Goal: Information Seeking & Learning: Learn about a topic

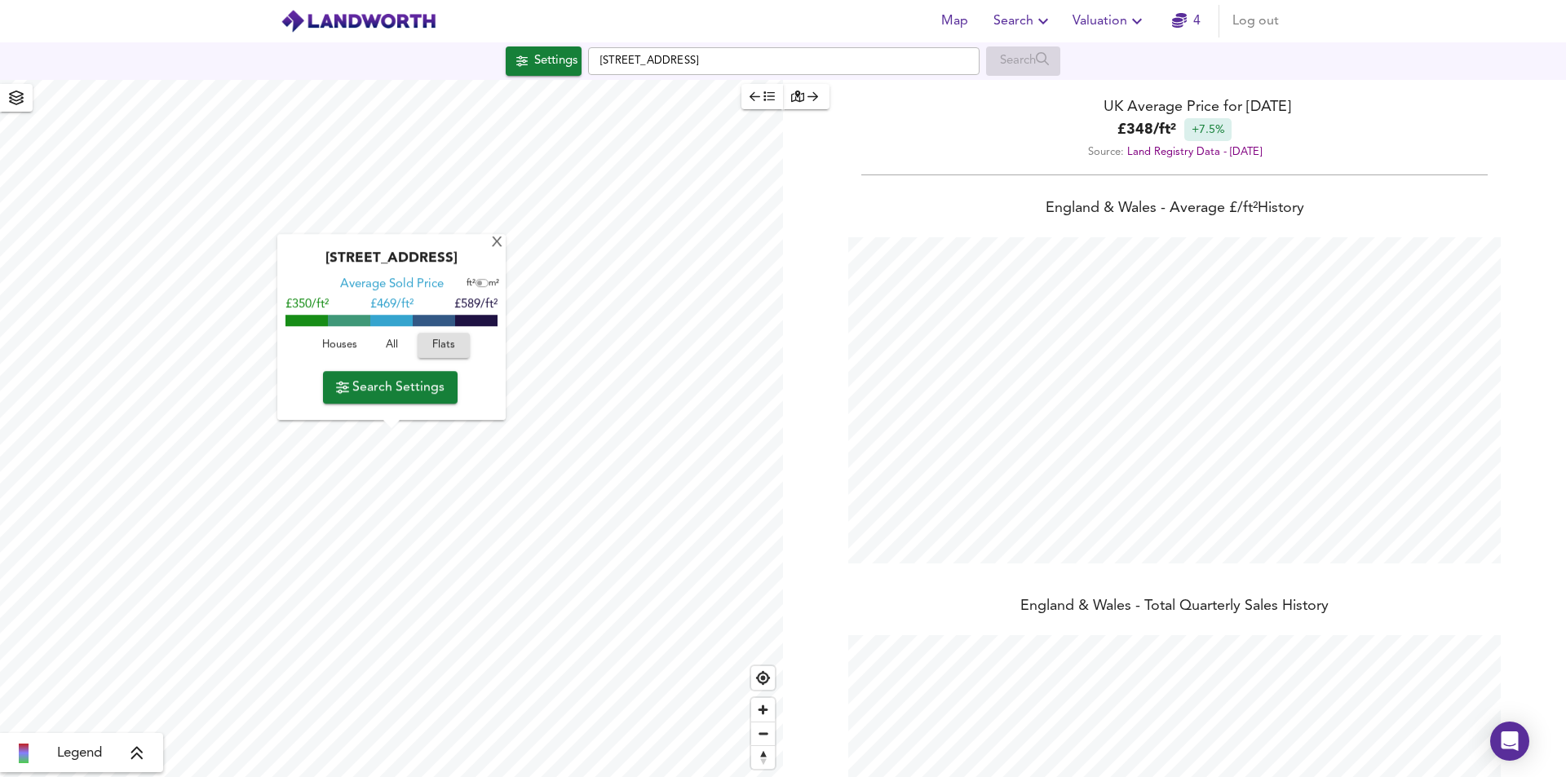
scroll to position [777, 1566]
drag, startPoint x: 750, startPoint y: 62, endPoint x: 358, endPoint y: 41, distance: 392.1
click at [352, 41] on div "Map Search Valuation 4 Log out Settings [STREET_ADDRESS] Search X [STREET_ADDRE…" at bounding box center [783, 388] width 1566 height 777
paste input "N19 5NQ"
type input "[STREET_ADDRESS]"
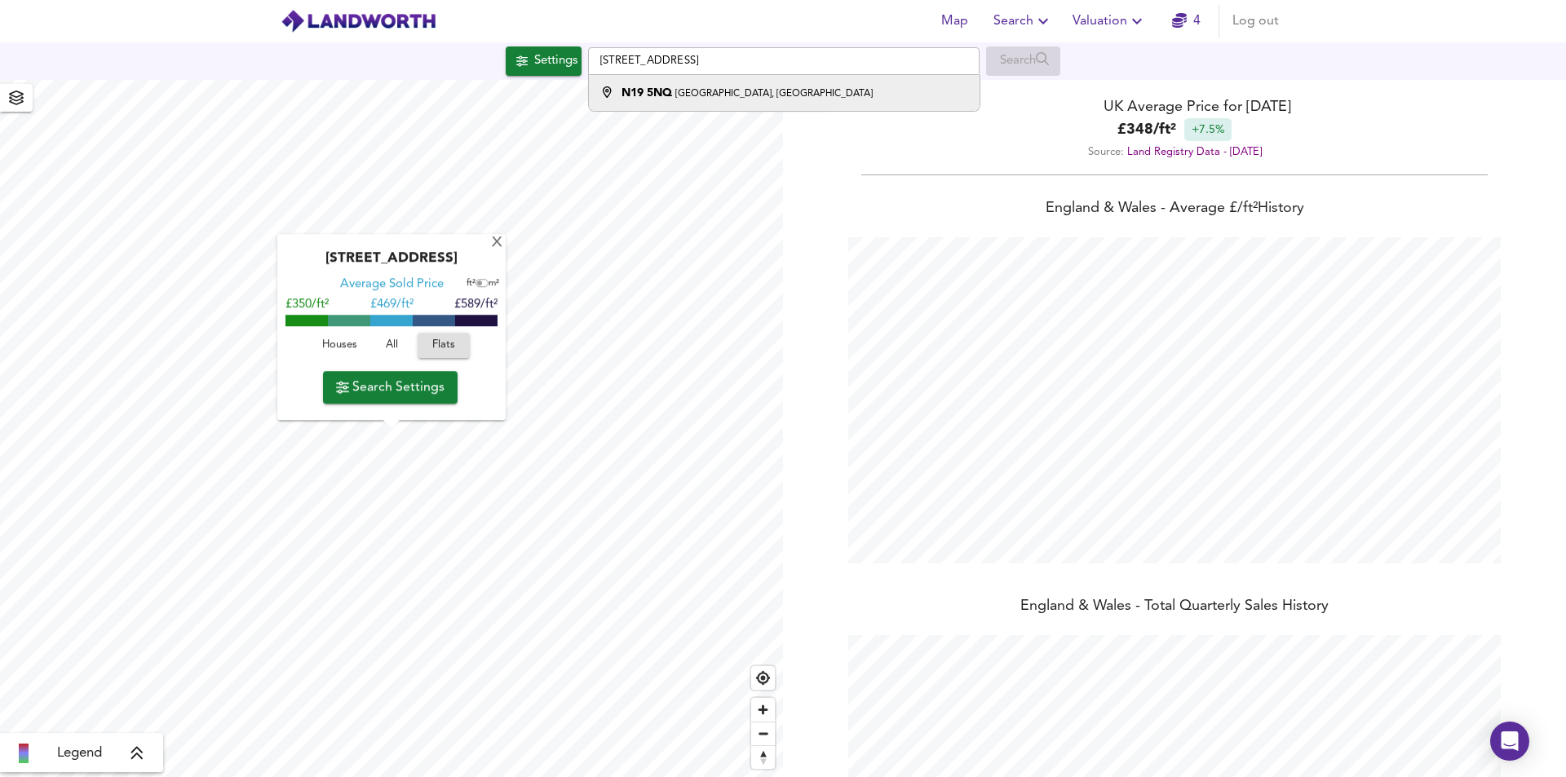
click at [717, 98] on small "[GEOGRAPHIC_DATA], [GEOGRAPHIC_DATA]" at bounding box center [773, 94] width 197 height 10
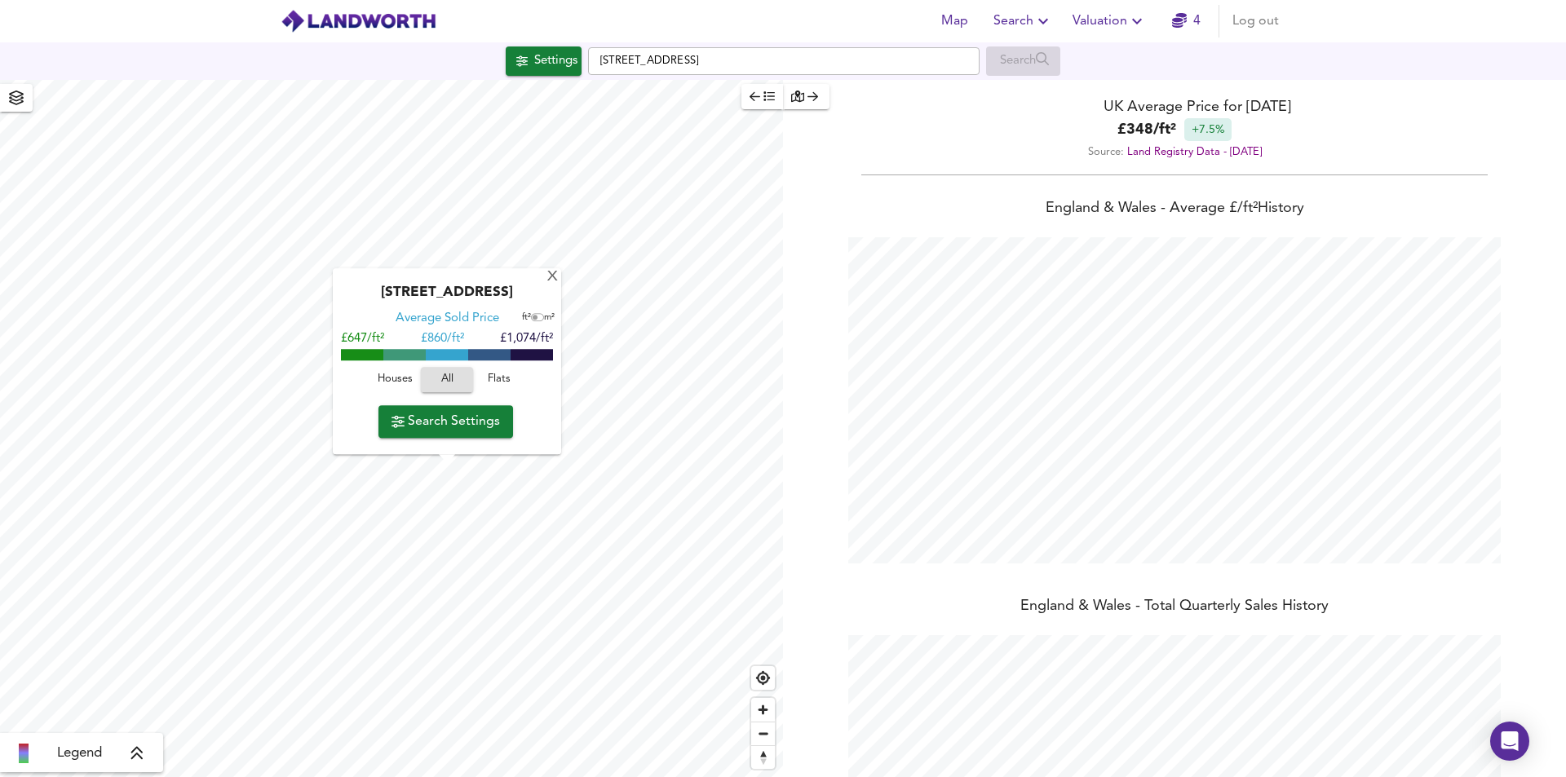
click at [388, 372] on span "Houses" at bounding box center [395, 380] width 44 height 19
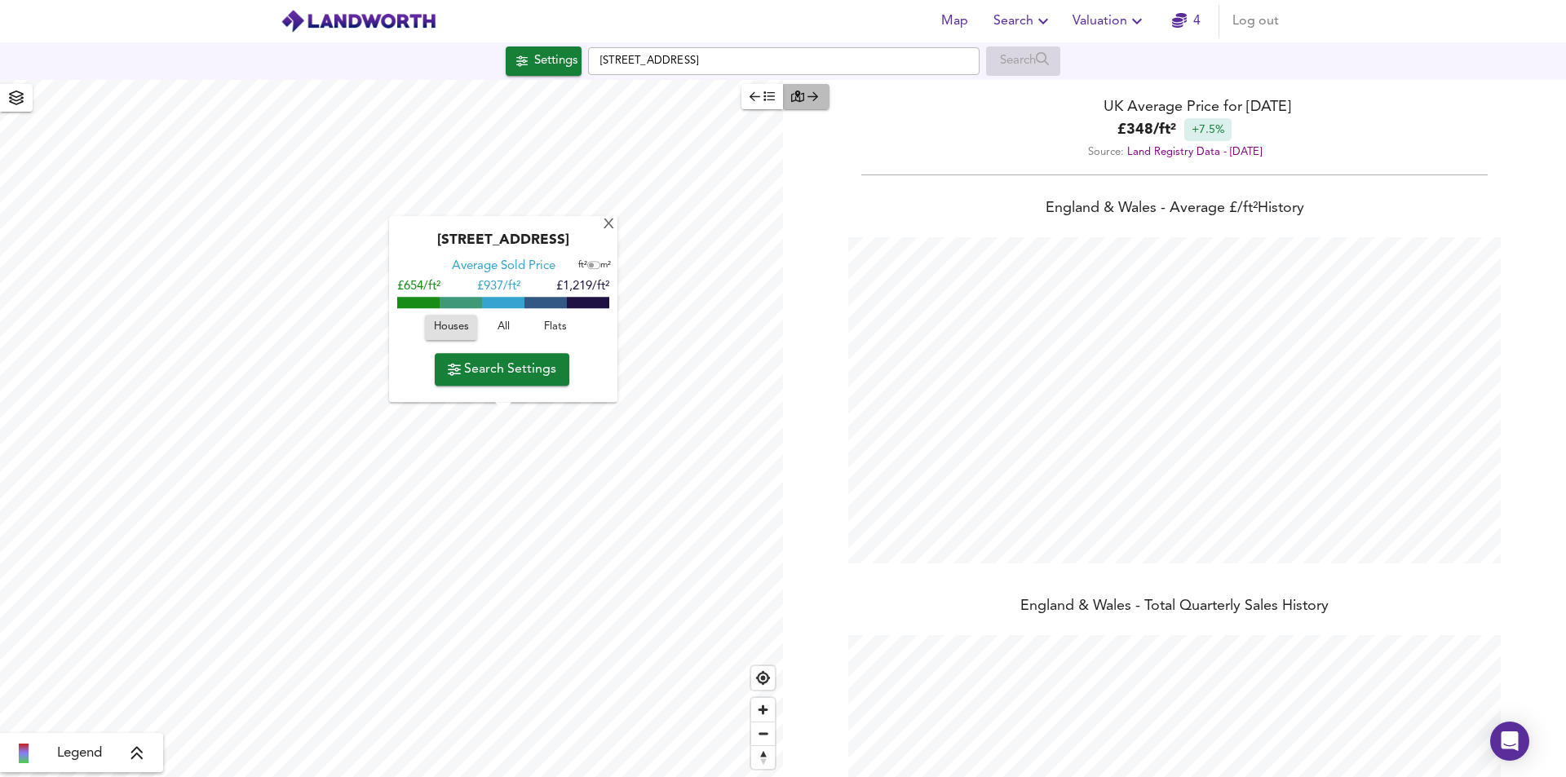
click at [821, 97] on button "button" at bounding box center [806, 96] width 46 height 25
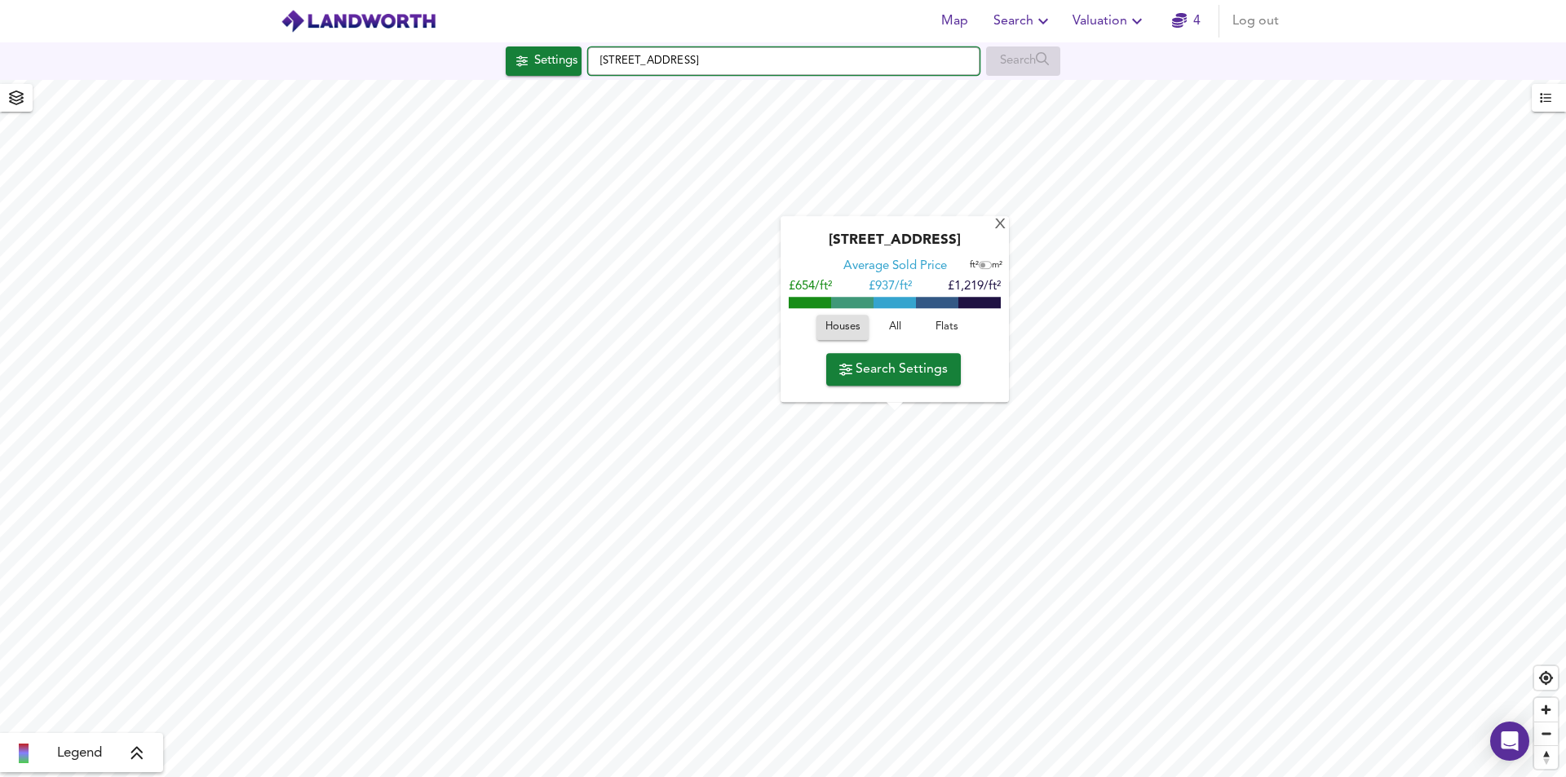
drag, startPoint x: 779, startPoint y: 54, endPoint x: 495, endPoint y: 58, distance: 283.9
click at [495, 58] on div "Settings [GEOGRAPHIC_DATA] Search" at bounding box center [783, 60] width 1566 height 29
paste input "[STREET_ADDRESS][PERSON_NAME]"
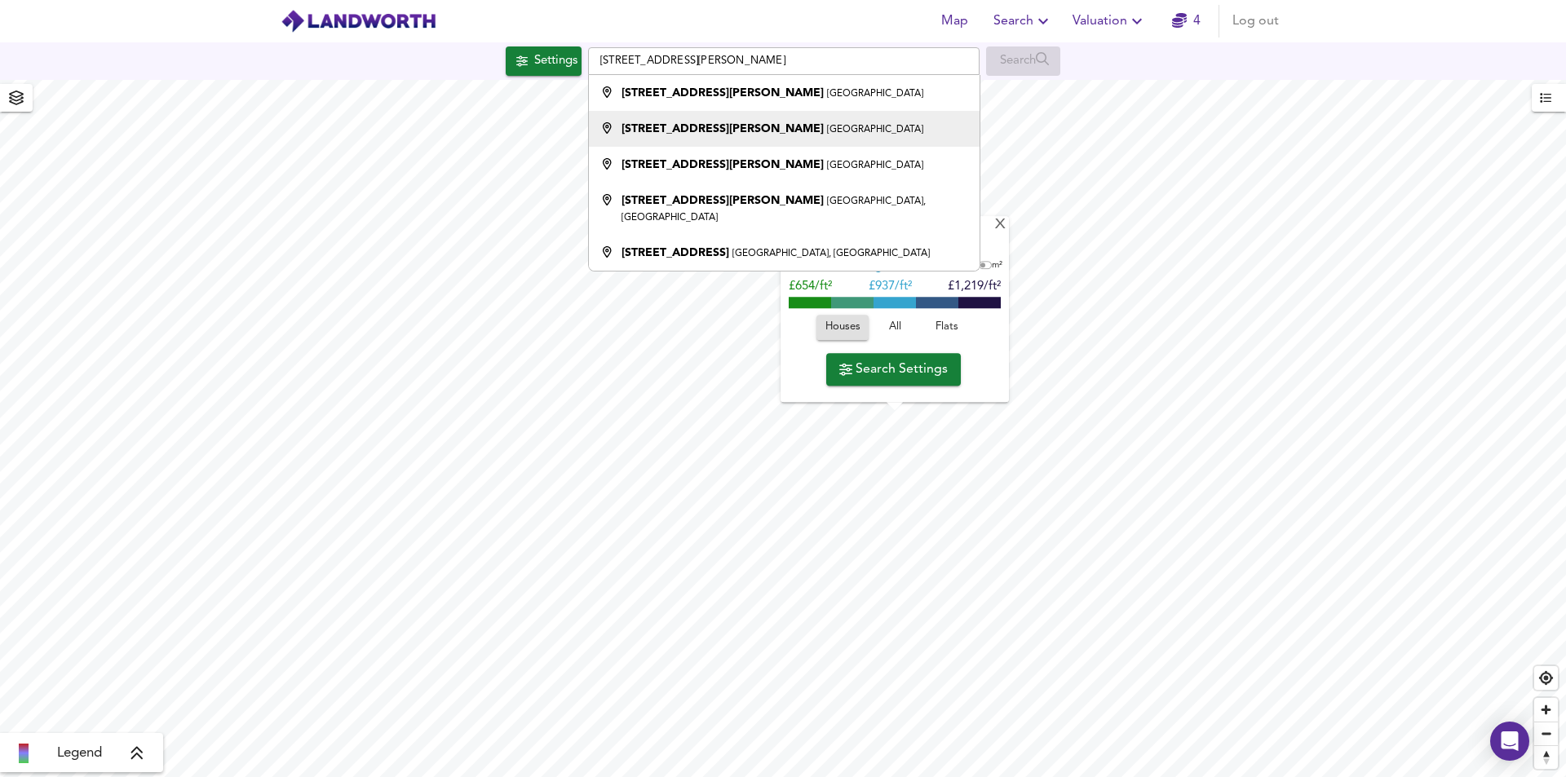
click at [699, 119] on li "[STREET_ADDRESS][PERSON_NAME]" at bounding box center [784, 129] width 390 height 36
type input "[STREET_ADDRESS][PERSON_NAME]"
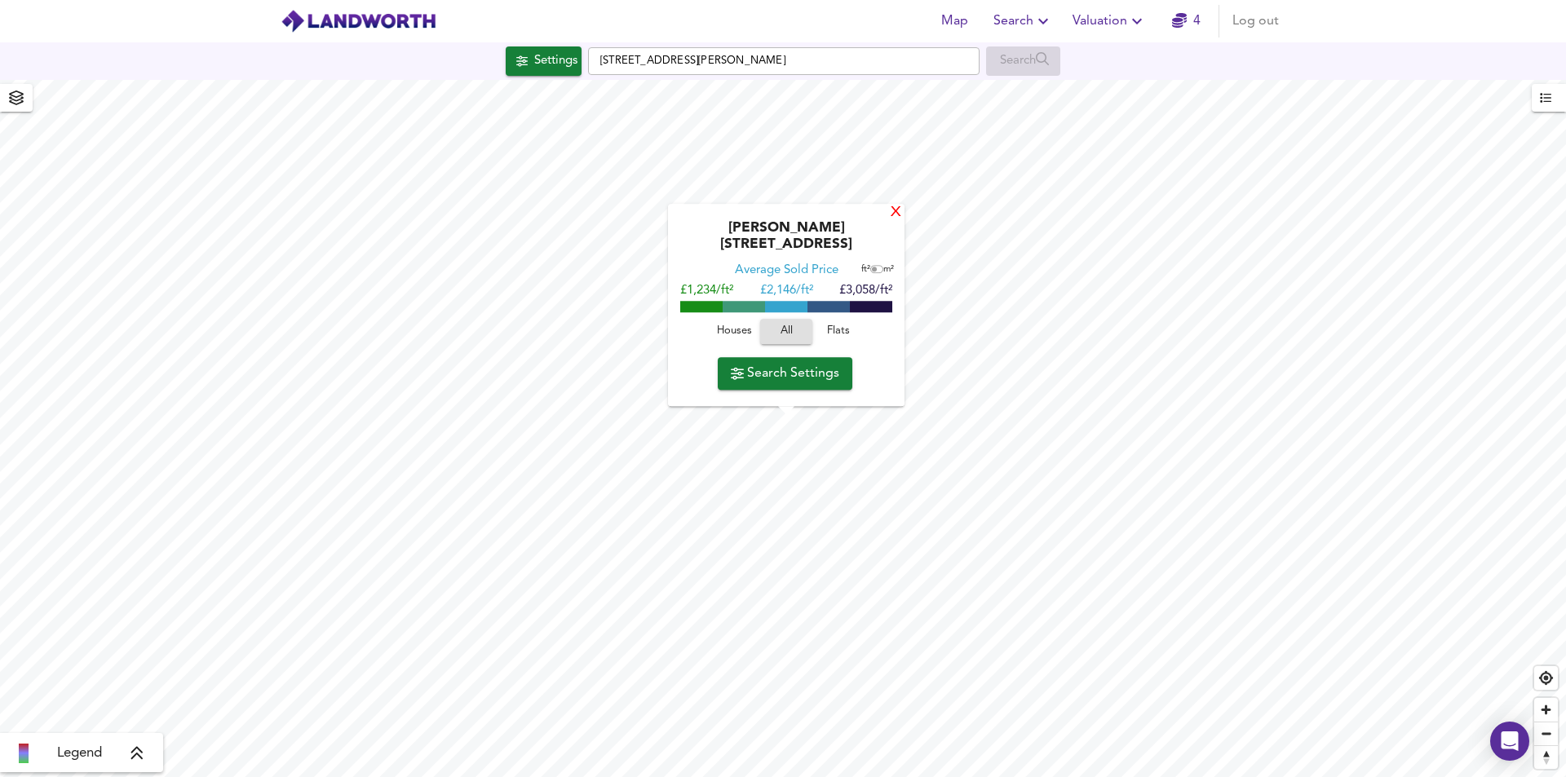
click at [889, 221] on div "X" at bounding box center [896, 213] width 14 height 15
